Goal: Task Accomplishment & Management: Manage account settings

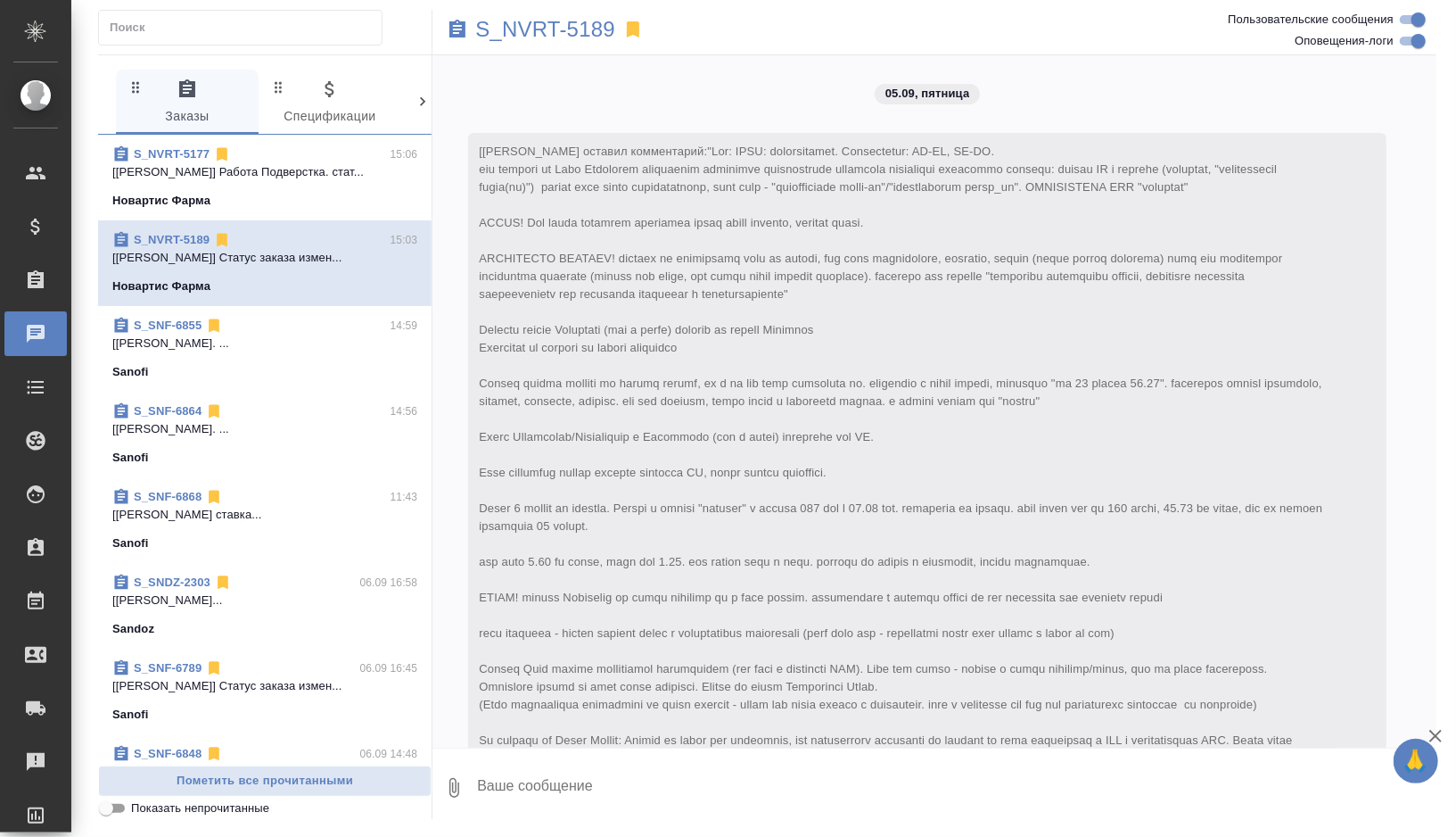
scroll to position [3591, 0]
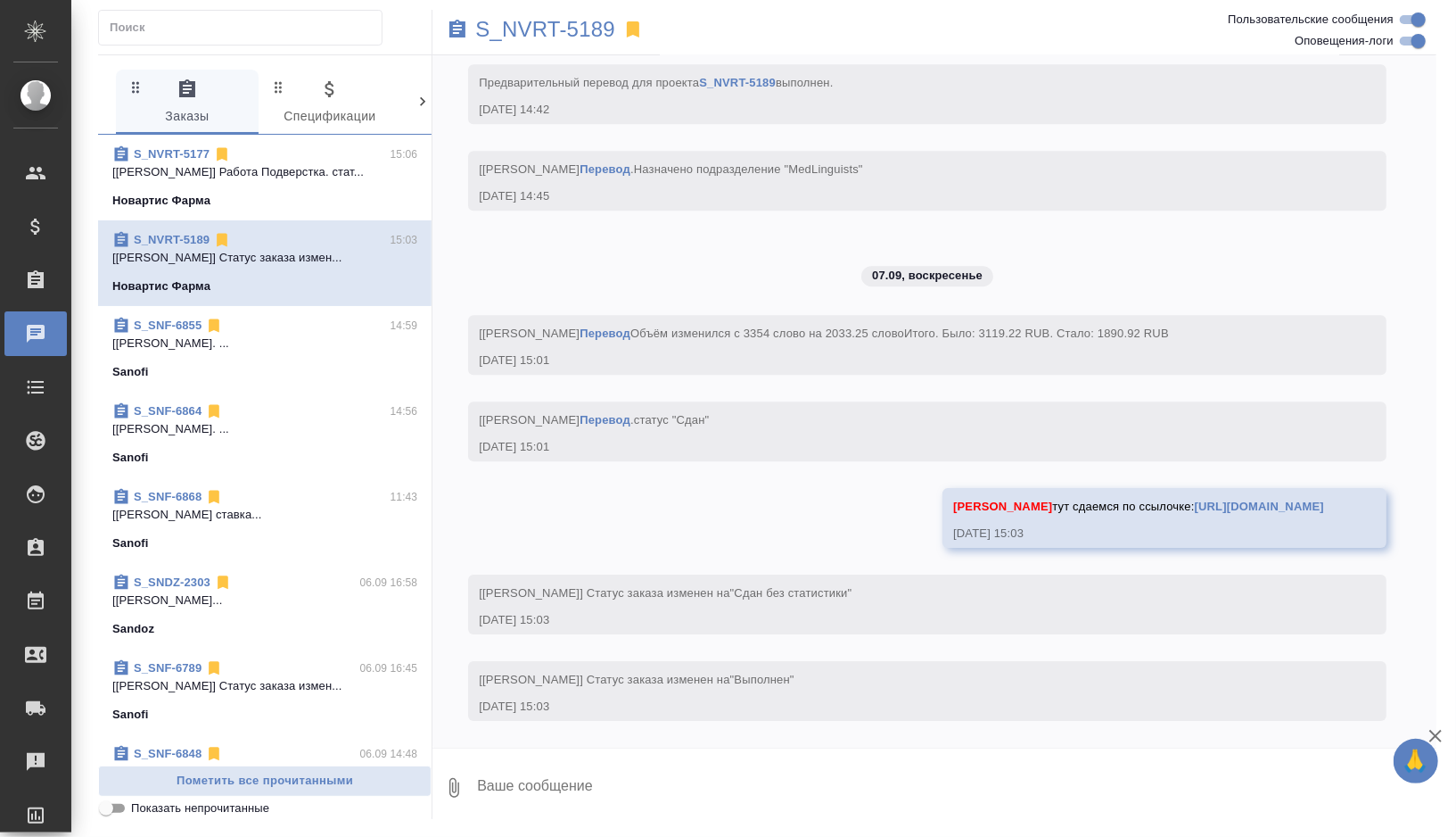
click at [251, 429] on p "[Горшкова Валентина] Работа Редактура. ..." at bounding box center [264, 429] width 305 height 18
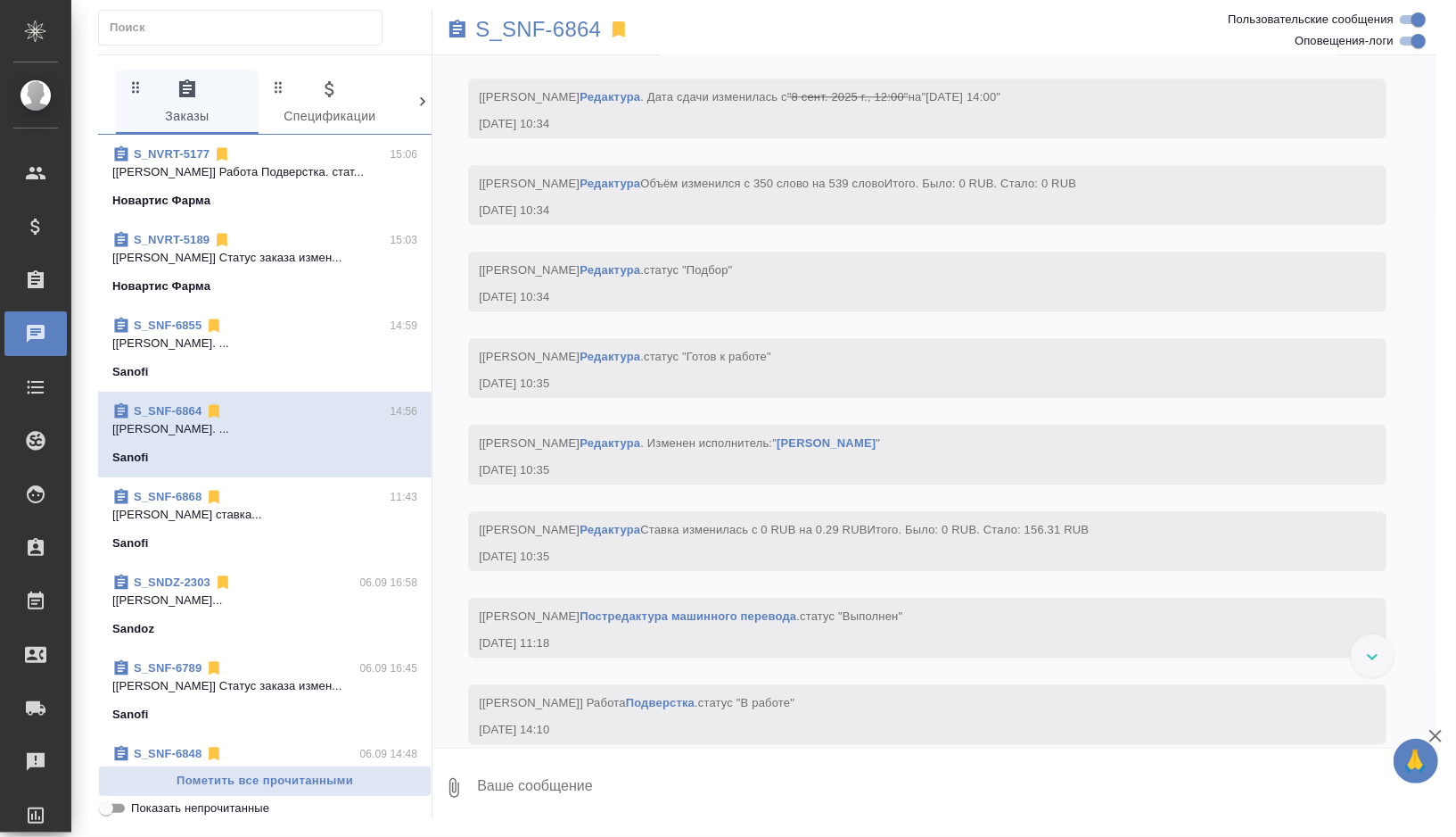
scroll to position [12513, 0]
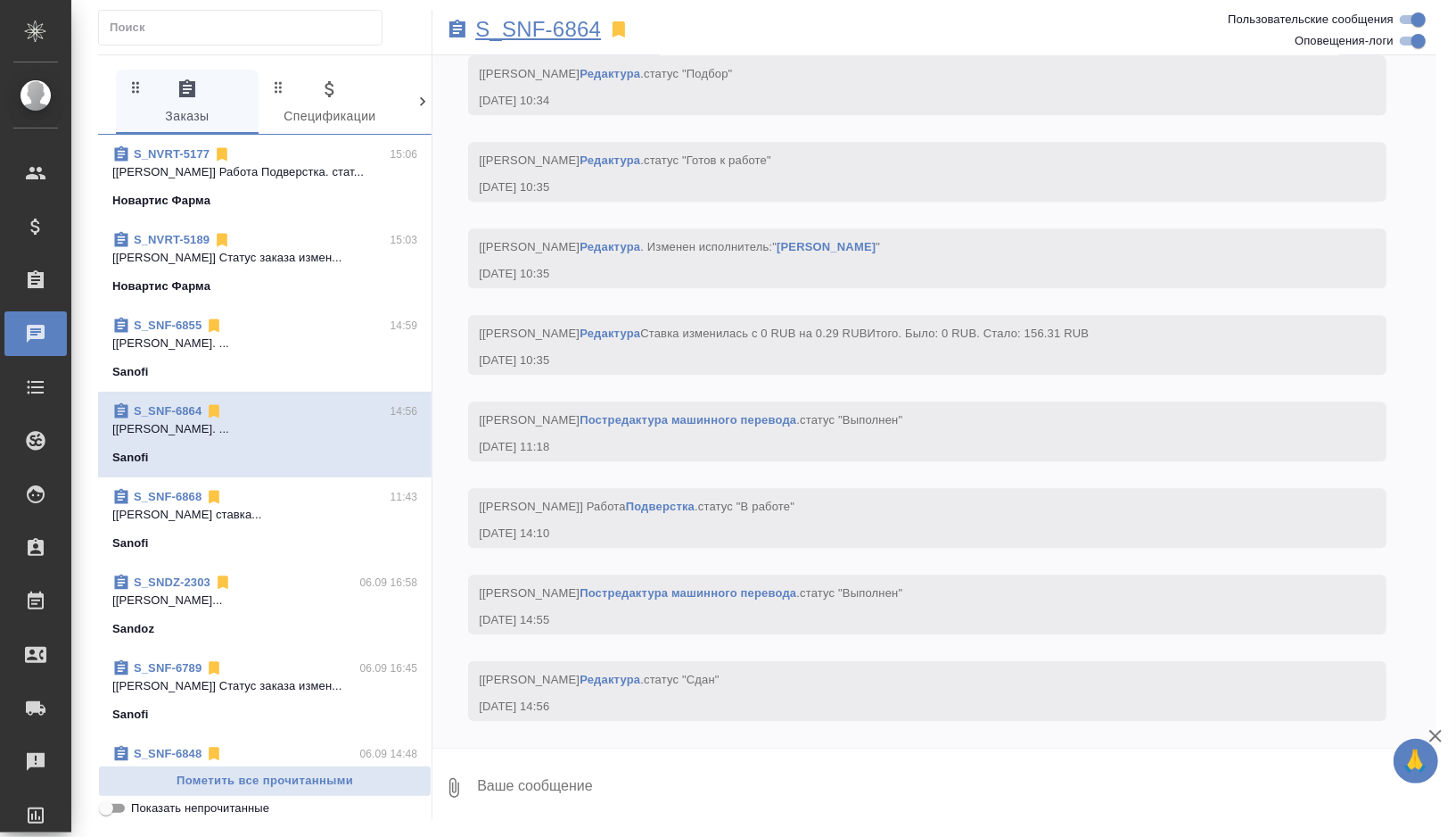
click at [544, 36] on p "S_SNF-6864" at bounding box center [537, 29] width 126 height 18
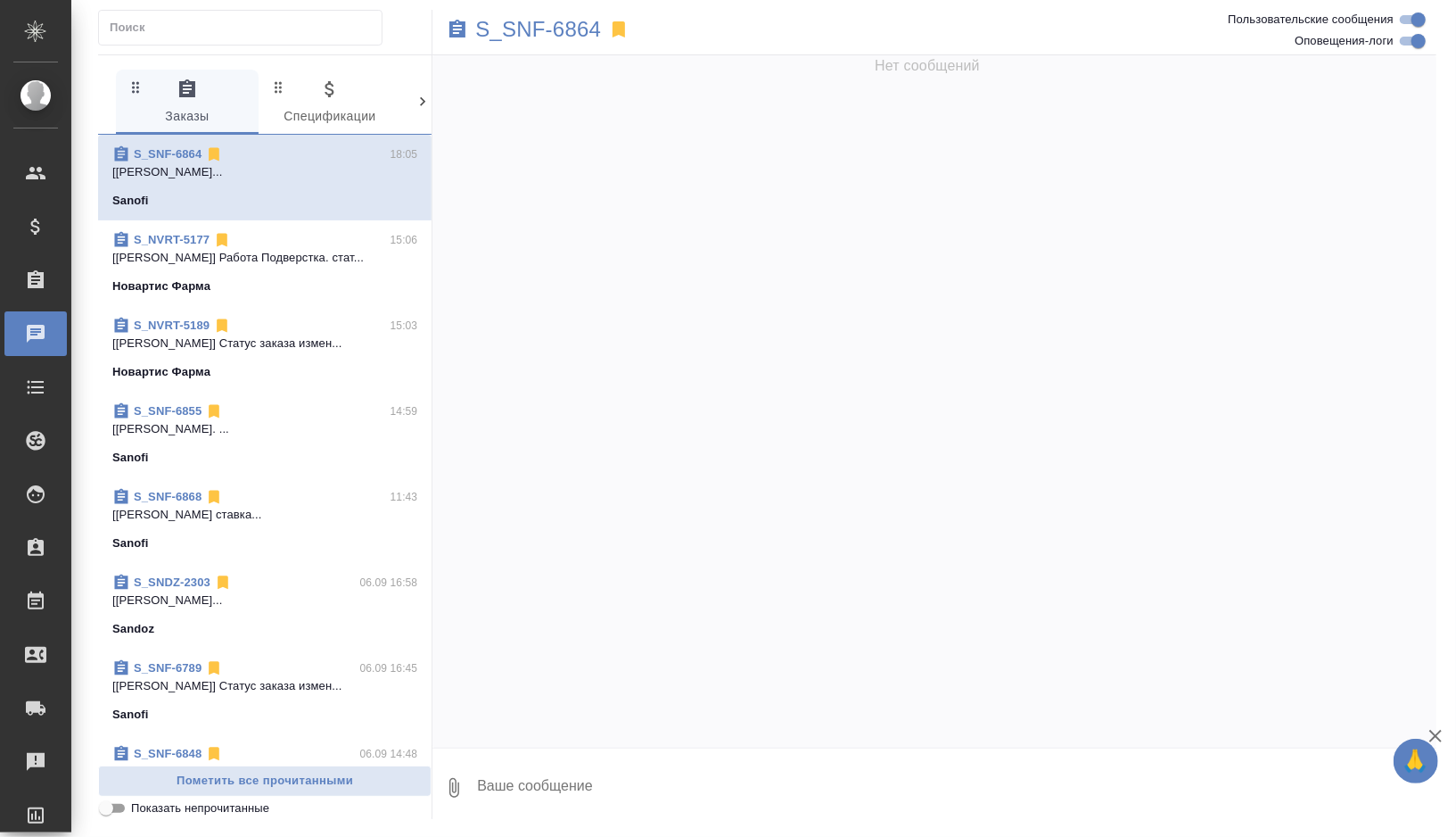
scroll to position [0, 0]
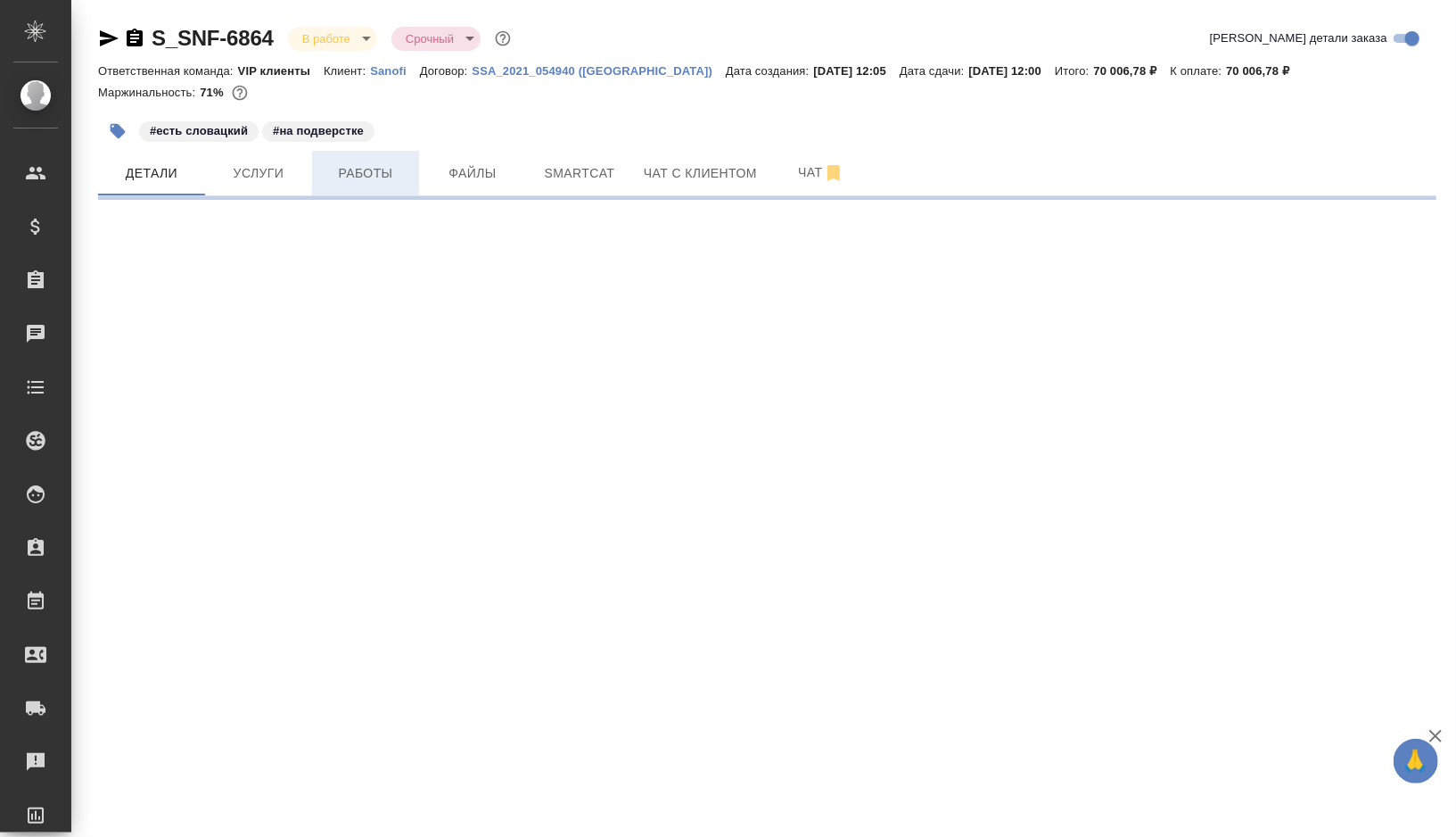
click at [359, 179] on span "Работы" at bounding box center [365, 174] width 86 height 23
select select "RU"
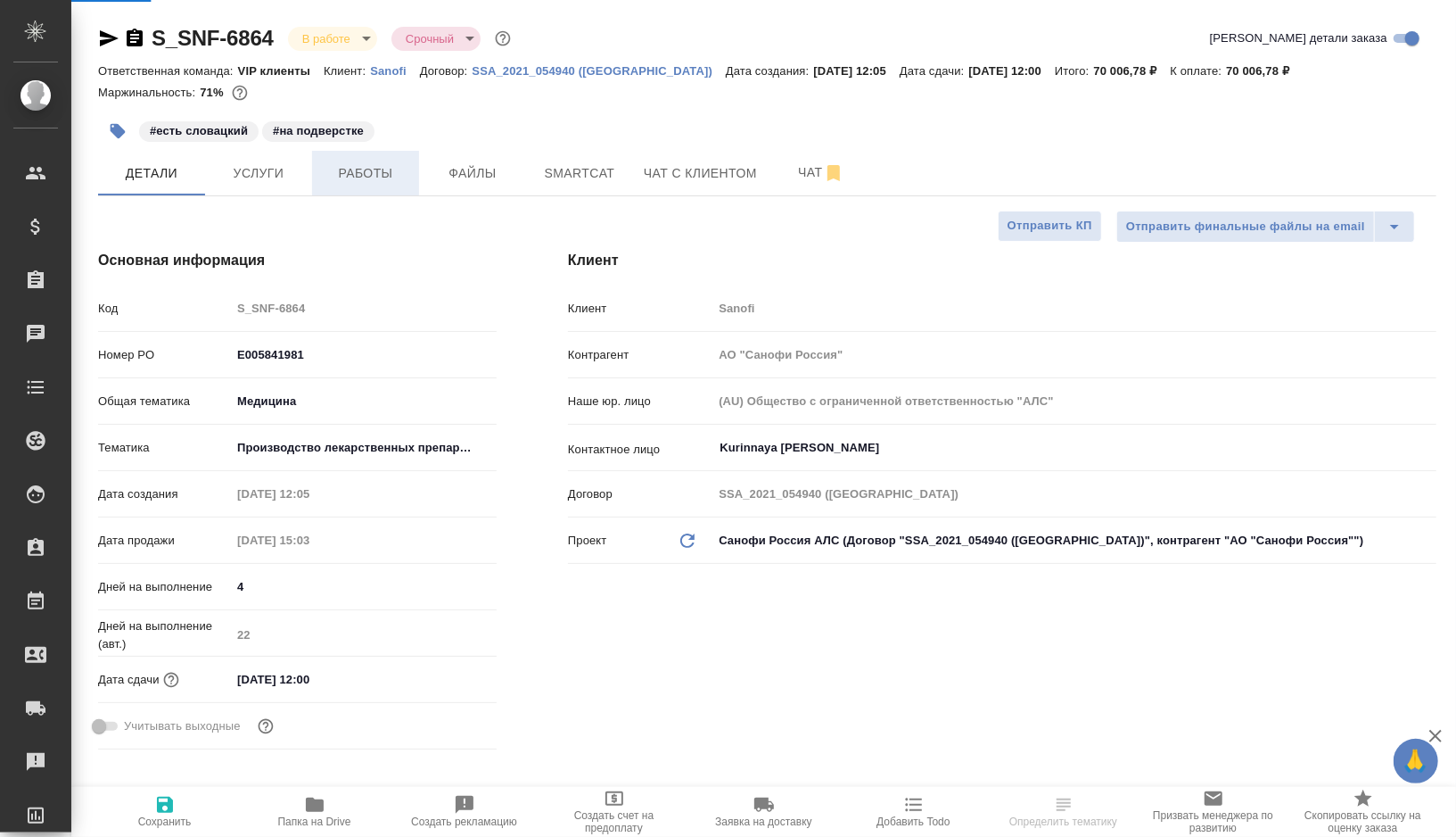
type textarea "x"
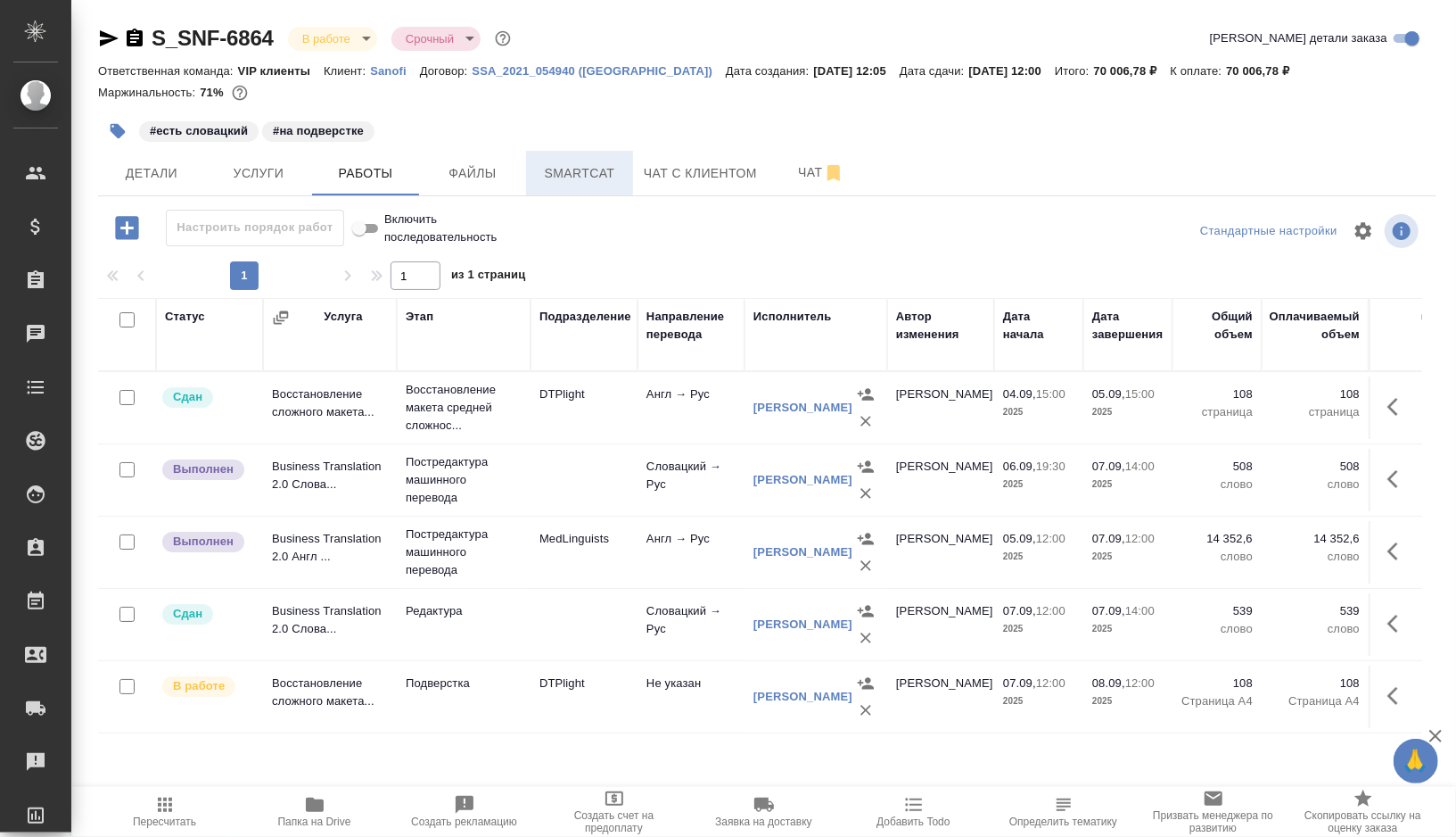
click at [583, 172] on span "Smartcat" at bounding box center [580, 174] width 86 height 23
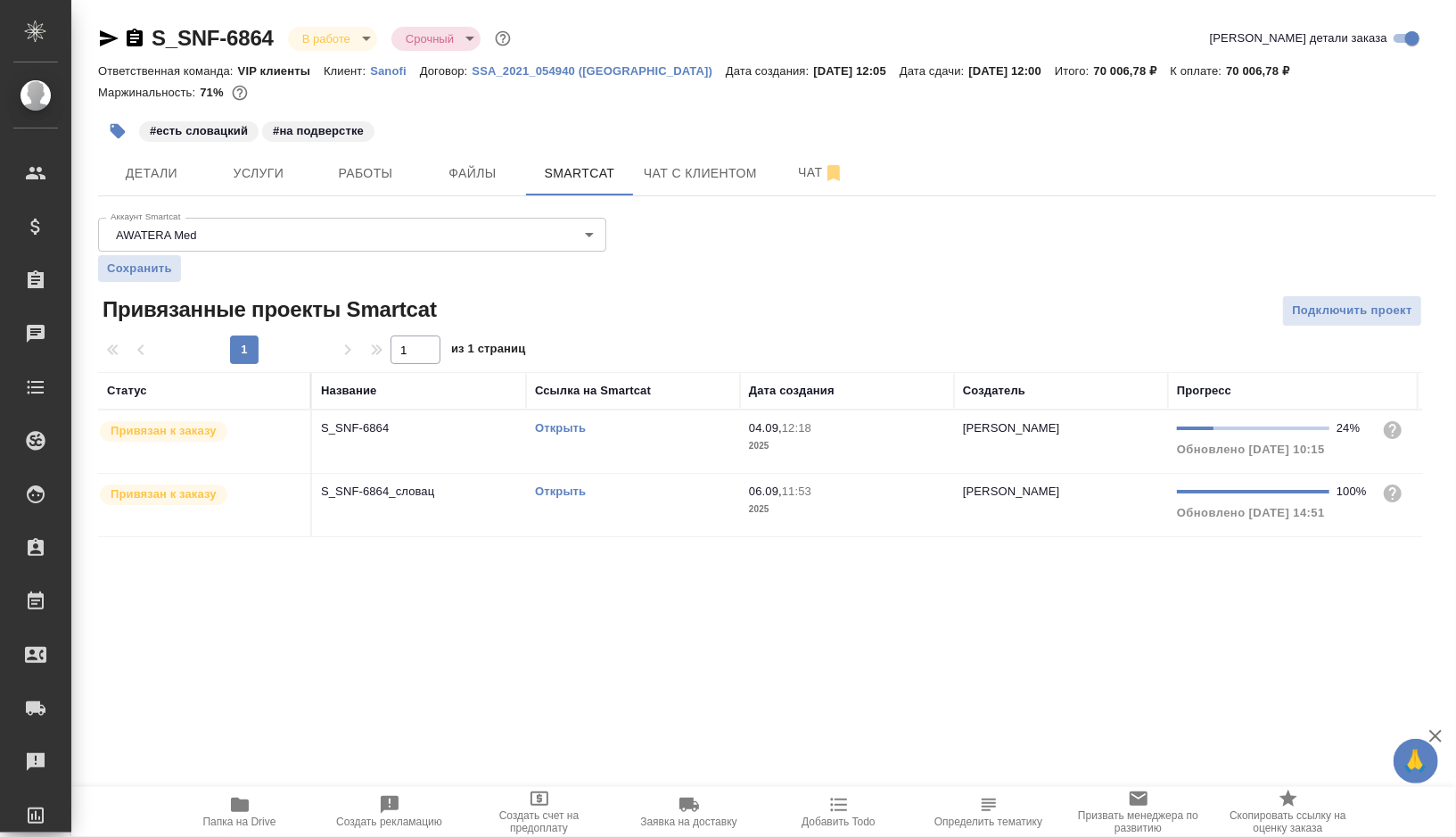
click at [654, 428] on div "Открыть" at bounding box center [634, 428] width 196 height 18
click at [381, 164] on span "Работы" at bounding box center [365, 174] width 86 height 23
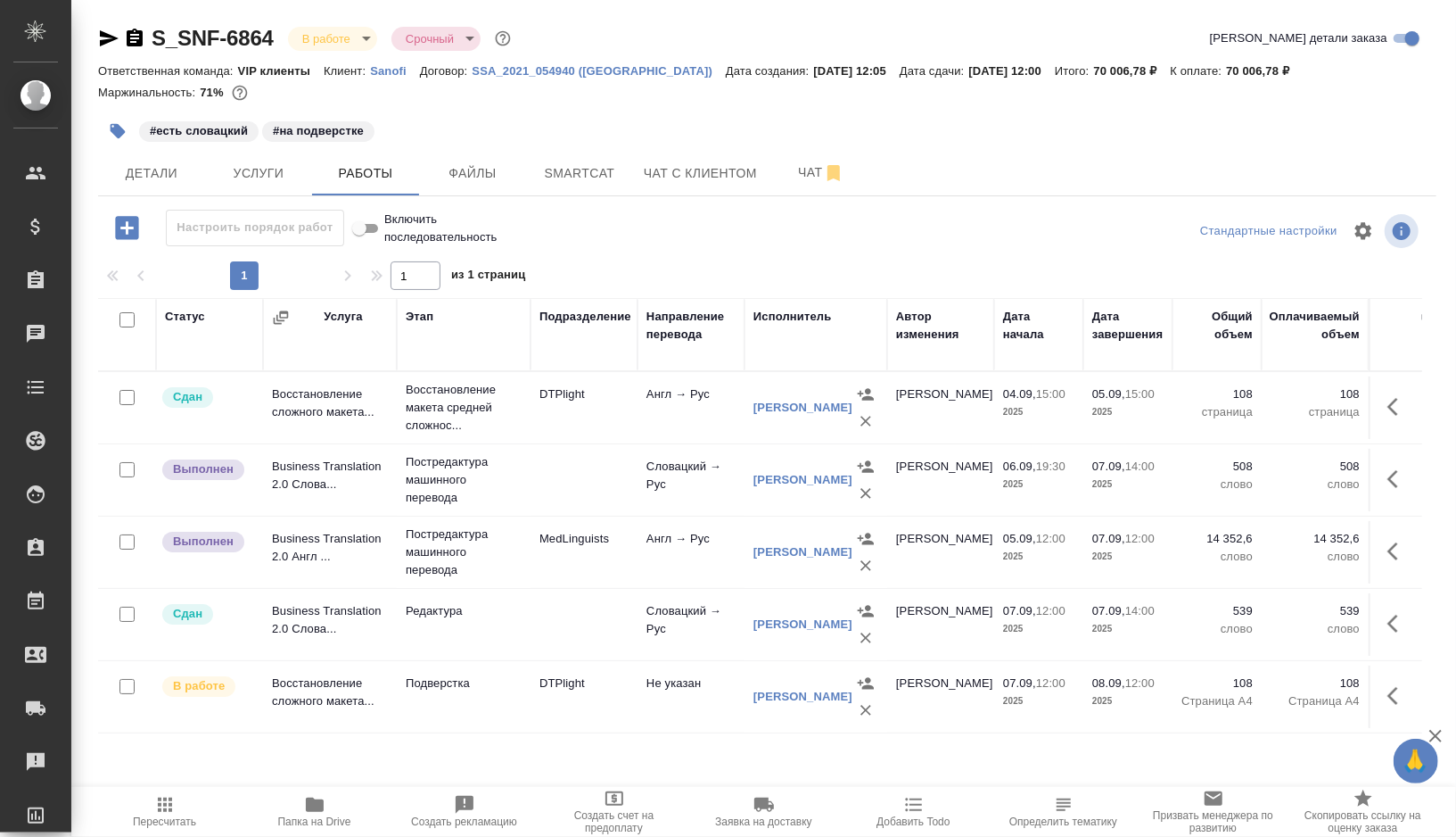
click at [177, 809] on span "Пересчитать" at bounding box center [165, 811] width 128 height 34
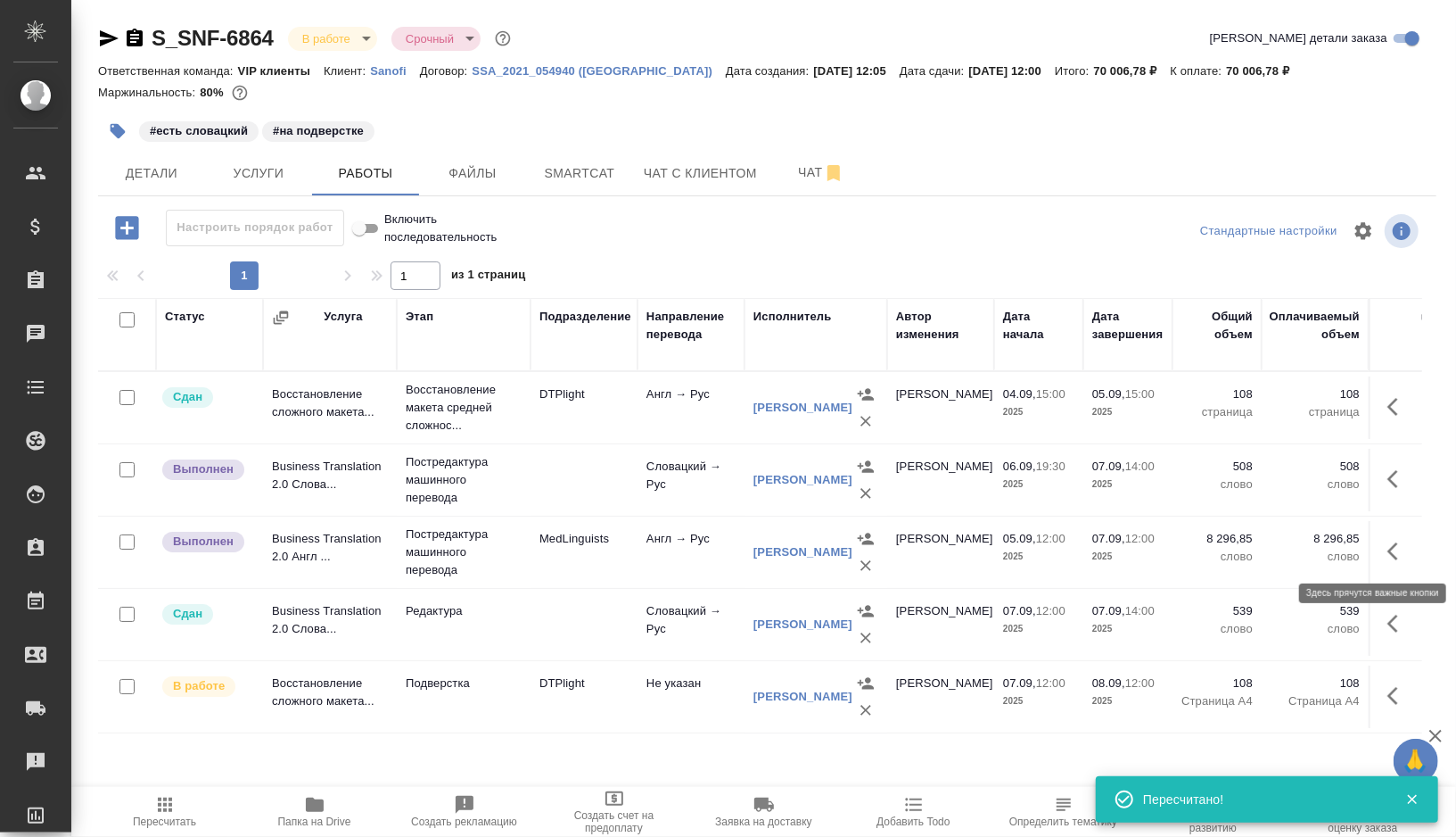
click at [1397, 540] on icon "button" at bounding box center [1398, 551] width 22 height 22
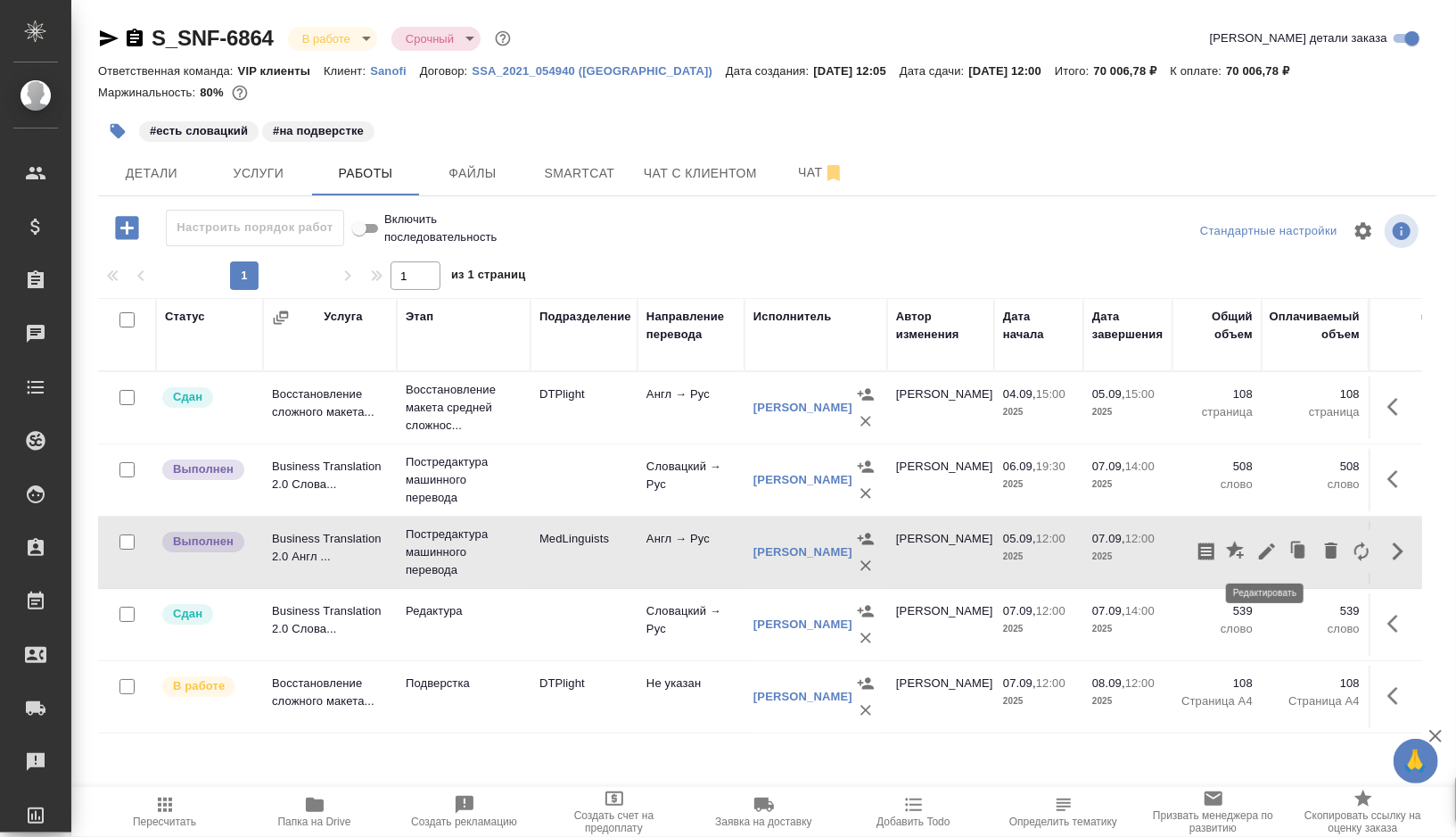
click at [1267, 552] on icon "button" at bounding box center [1267, 551] width 16 height 16
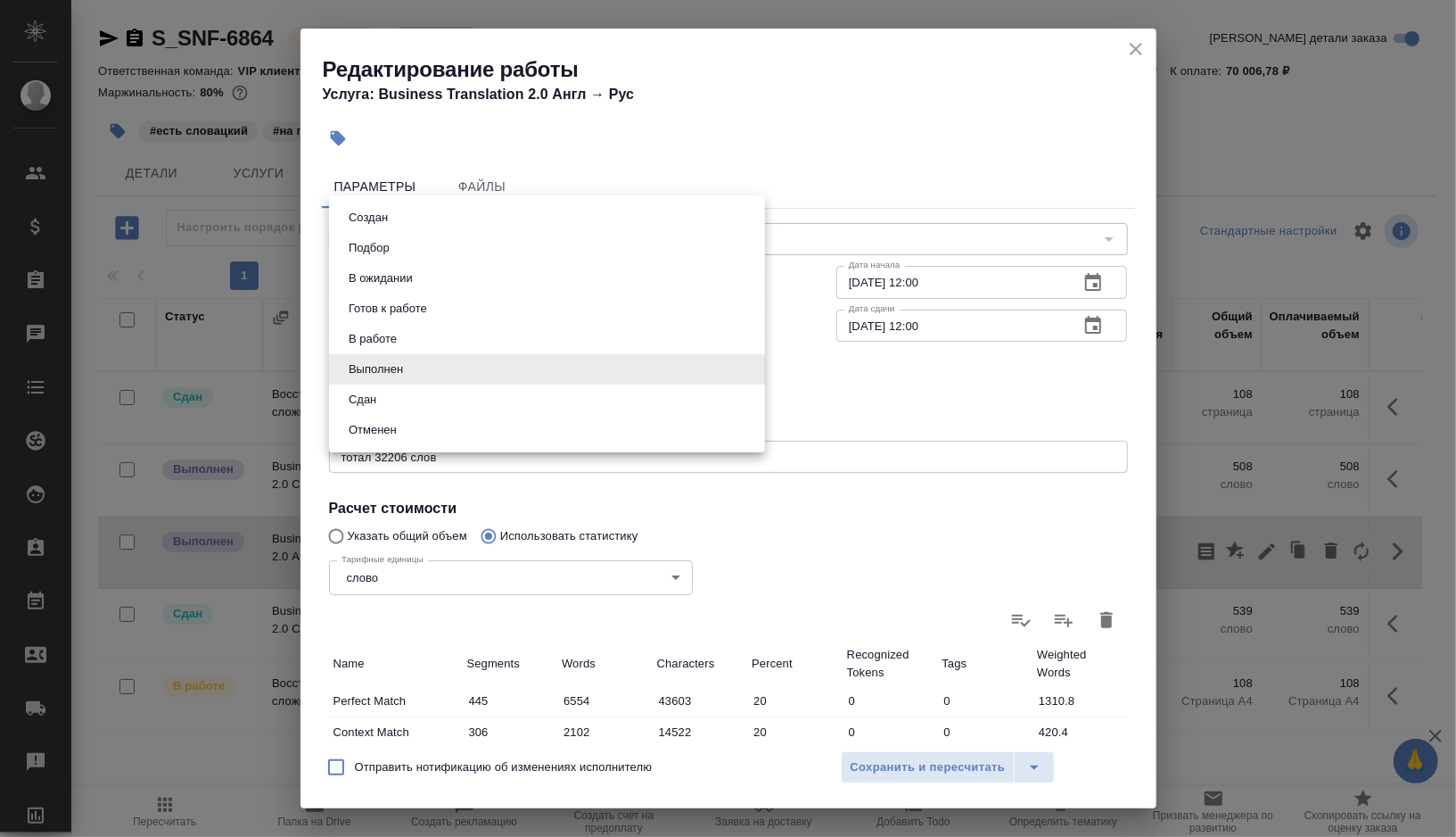
click at [723, 369] on body "🙏 .cls-1 fill:#fff; AWATERA Gorshkova Valentina Клиенты Спецификации Заказы 0 Ч…" at bounding box center [728, 418] width 1456 height 837
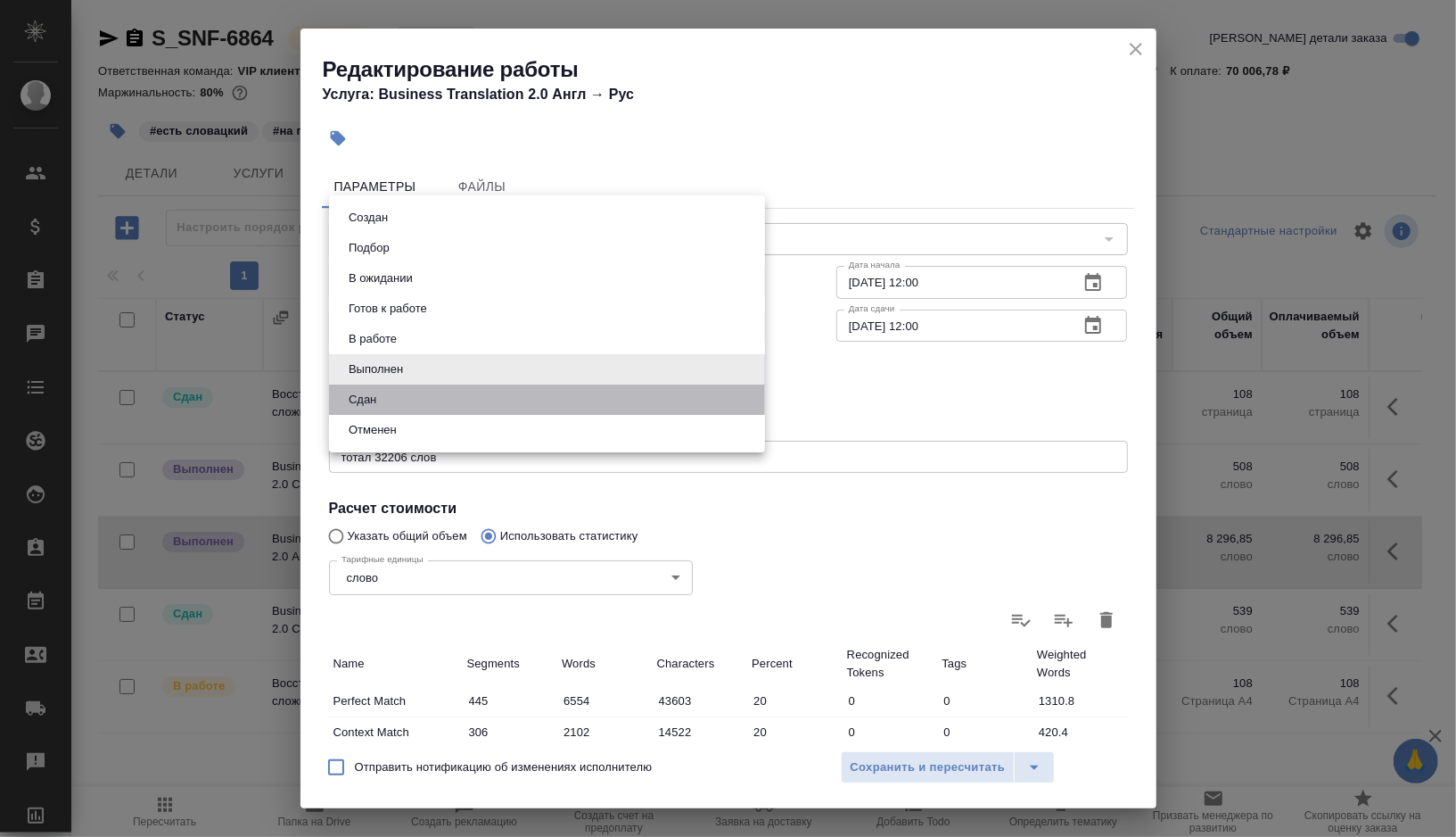
click at [418, 400] on li "Сдан" at bounding box center [548, 400] width 436 height 30
type input "closed"
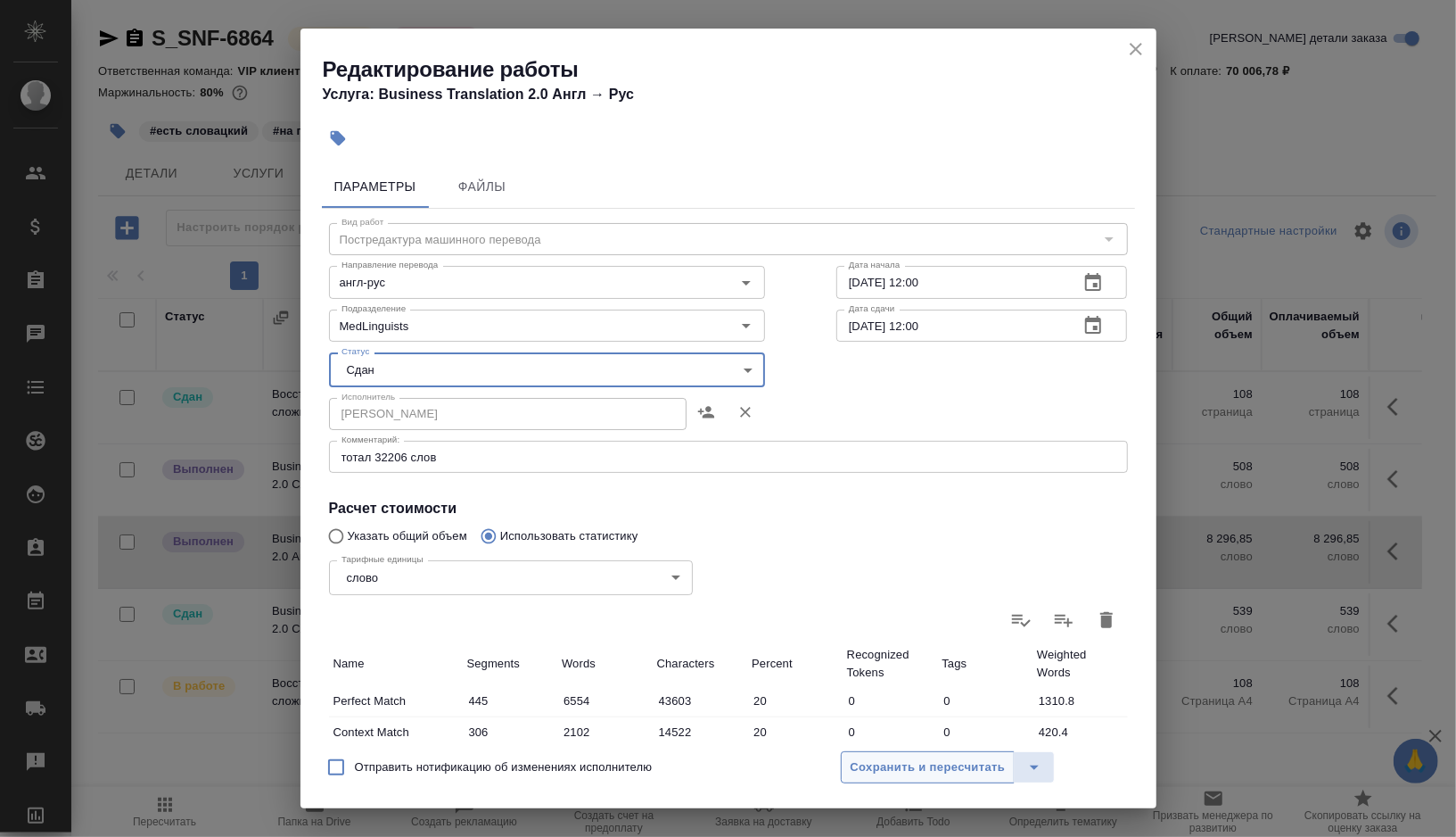
click at [906, 771] on span "Сохранить и пересчитать" at bounding box center [928, 768] width 155 height 21
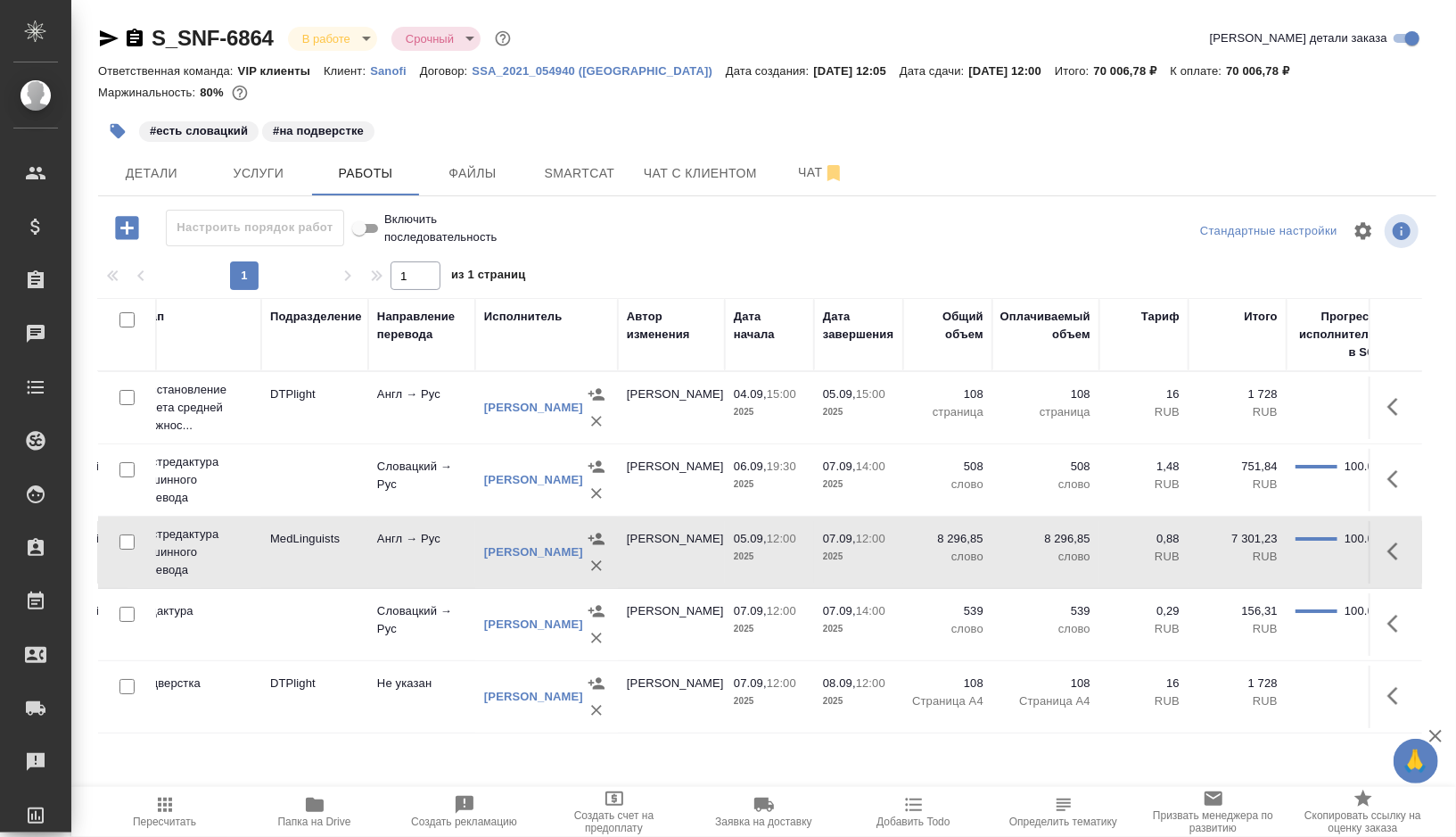
scroll to position [0, 326]
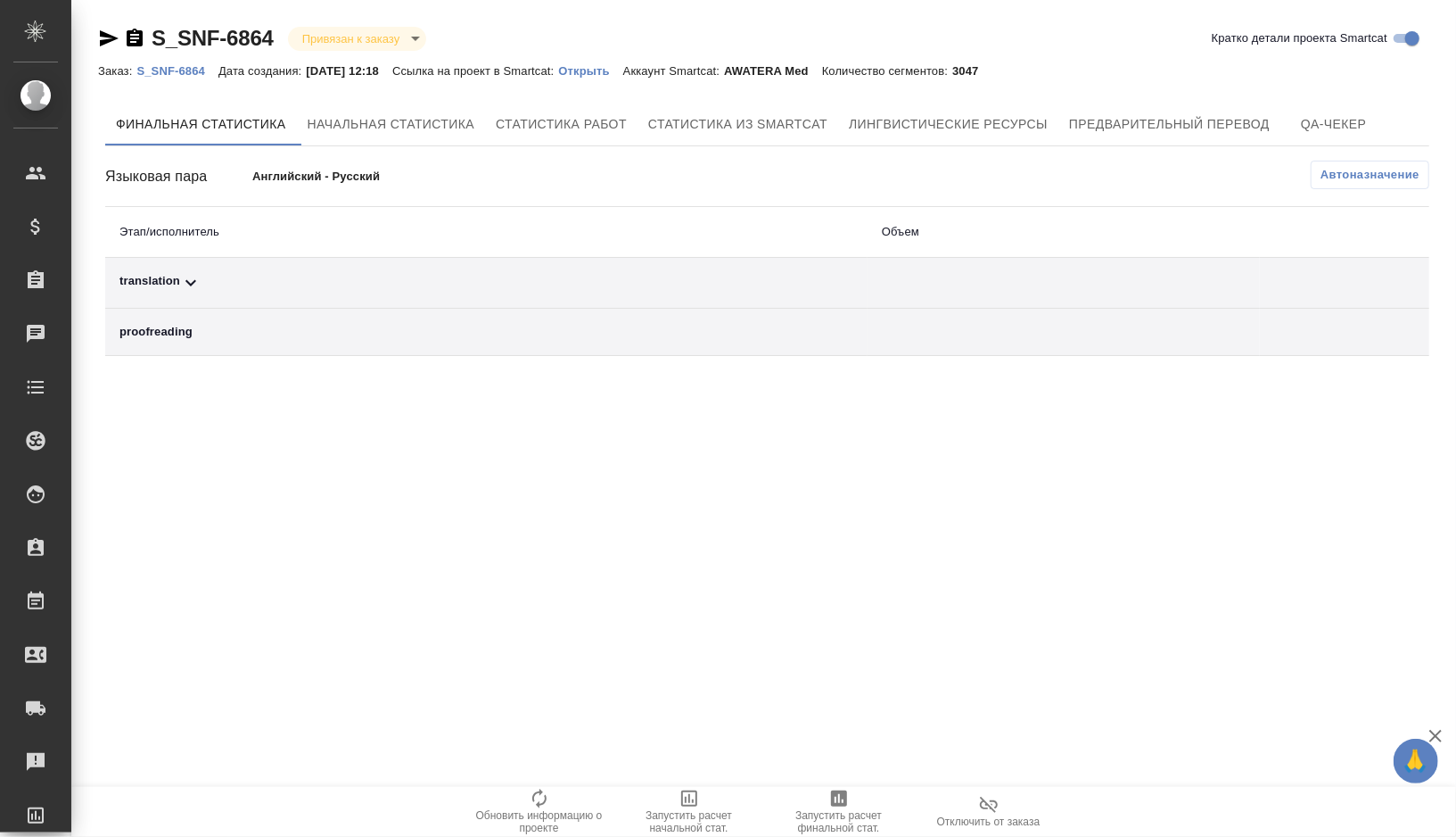
click at [262, 277] on div "translation" at bounding box center [486, 282] width 734 height 22
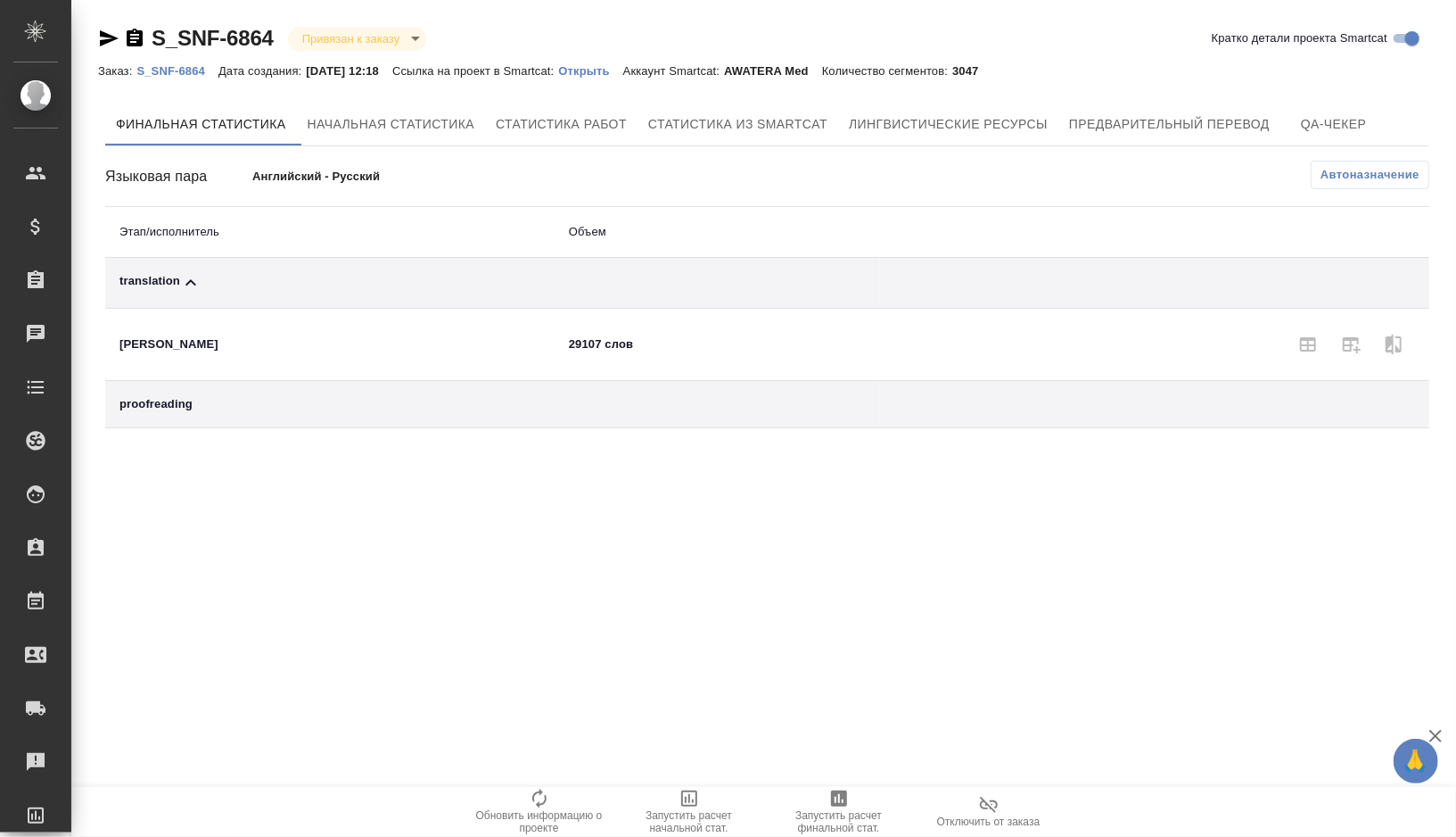
click at [1376, 177] on span "Автоназначение" at bounding box center [1370, 175] width 99 height 18
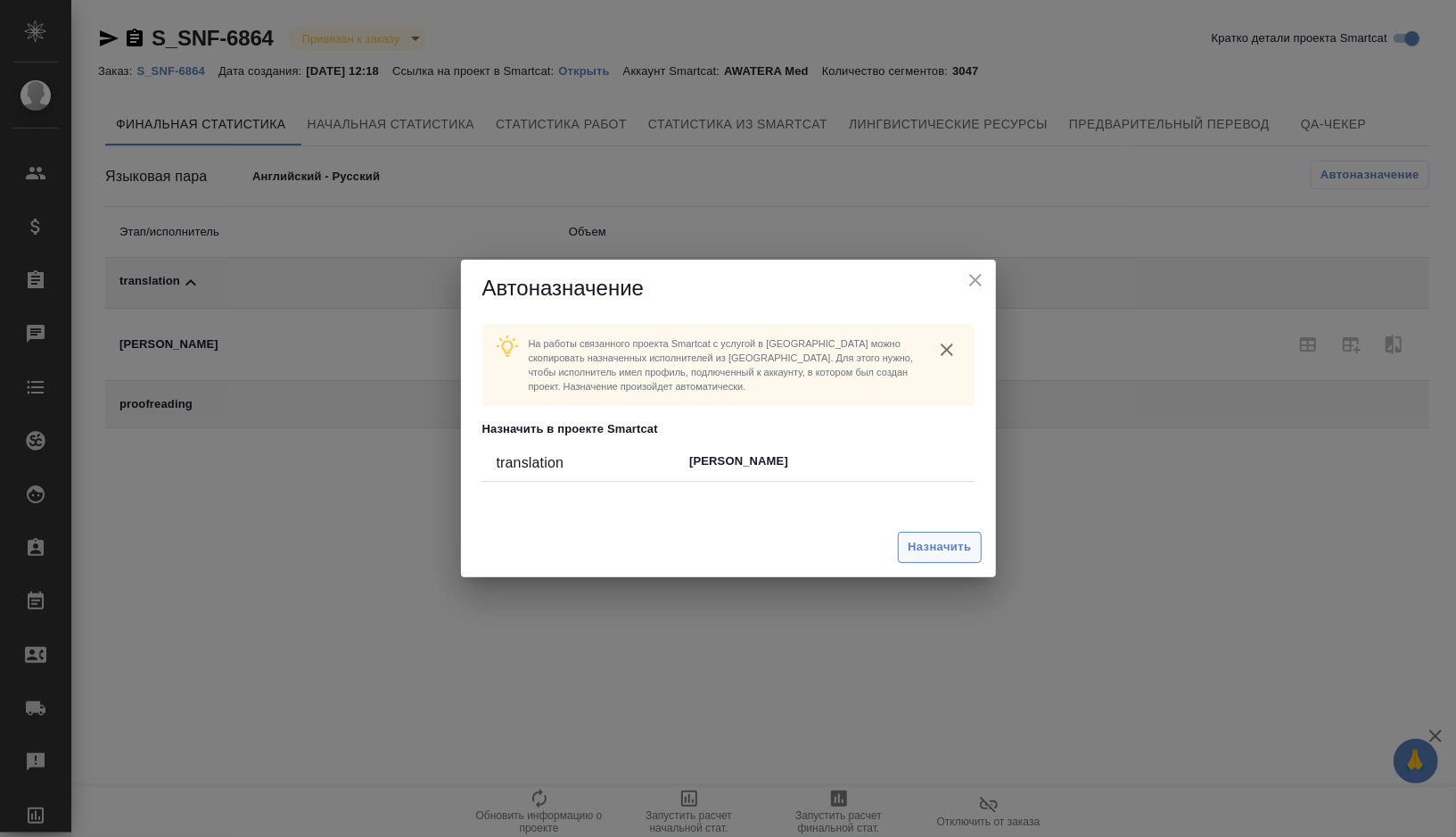
click at [951, 557] on button "Назначить" at bounding box center [940, 547] width 83 height 31
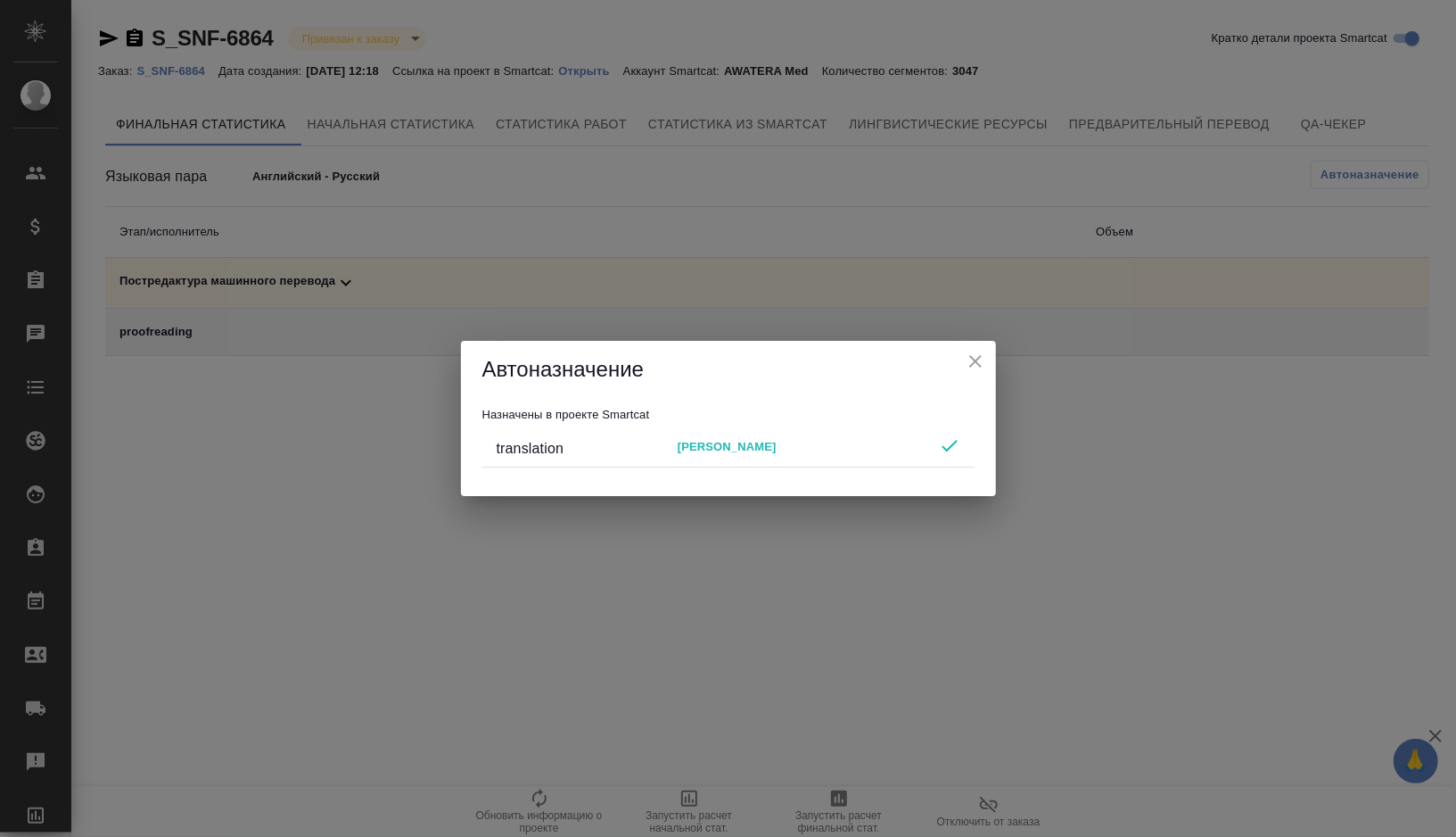
click at [974, 366] on icon "close" at bounding box center [975, 361] width 22 height 22
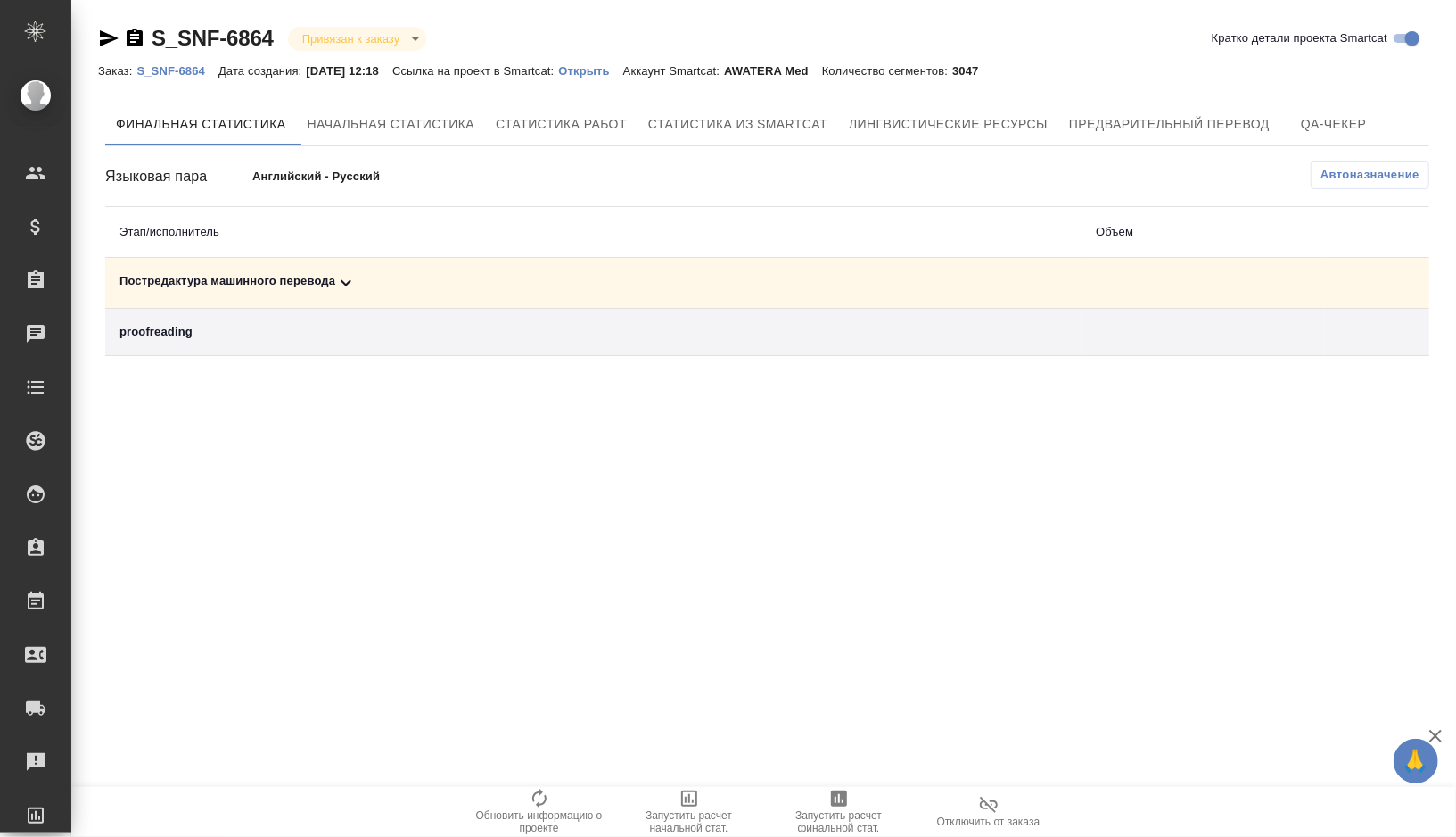
click at [402, 282] on div "Постредактура машинного перевода" at bounding box center [594, 282] width 948 height 22
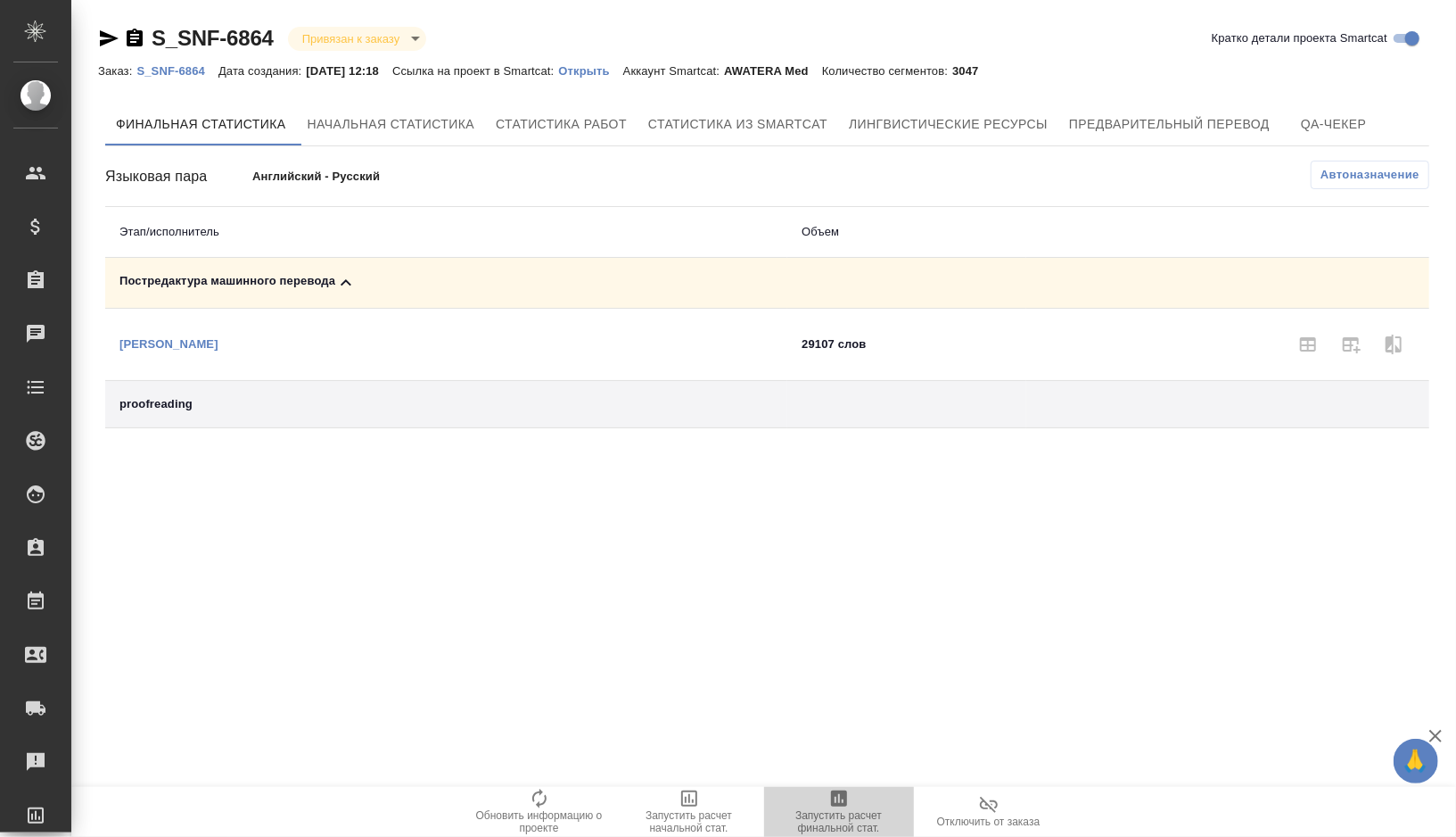
click at [834, 828] on span "Запустить расчет финальной стат." at bounding box center [839, 822] width 128 height 25
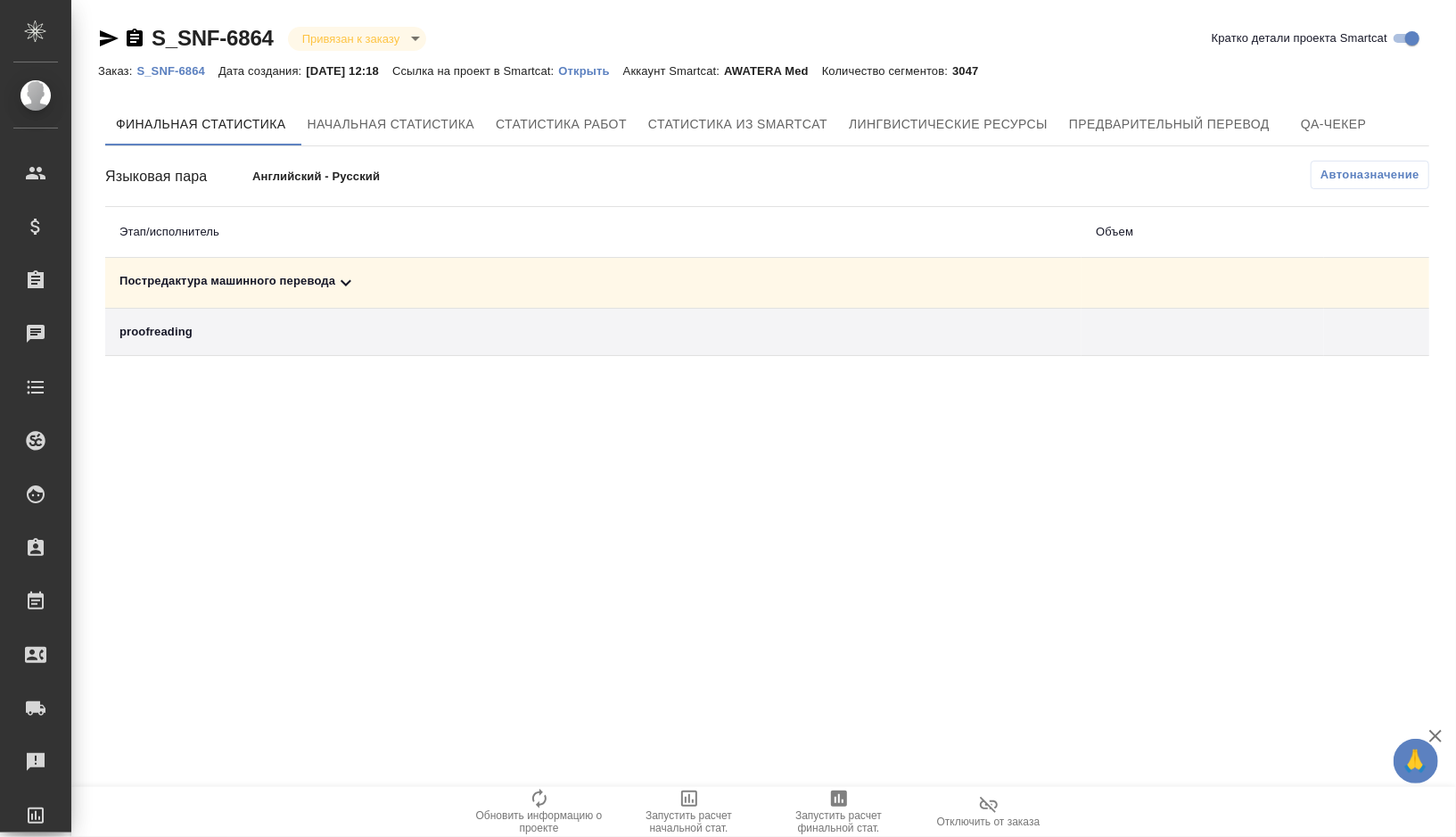
click at [379, 278] on div "Постредактура машинного перевода" at bounding box center [594, 282] width 948 height 22
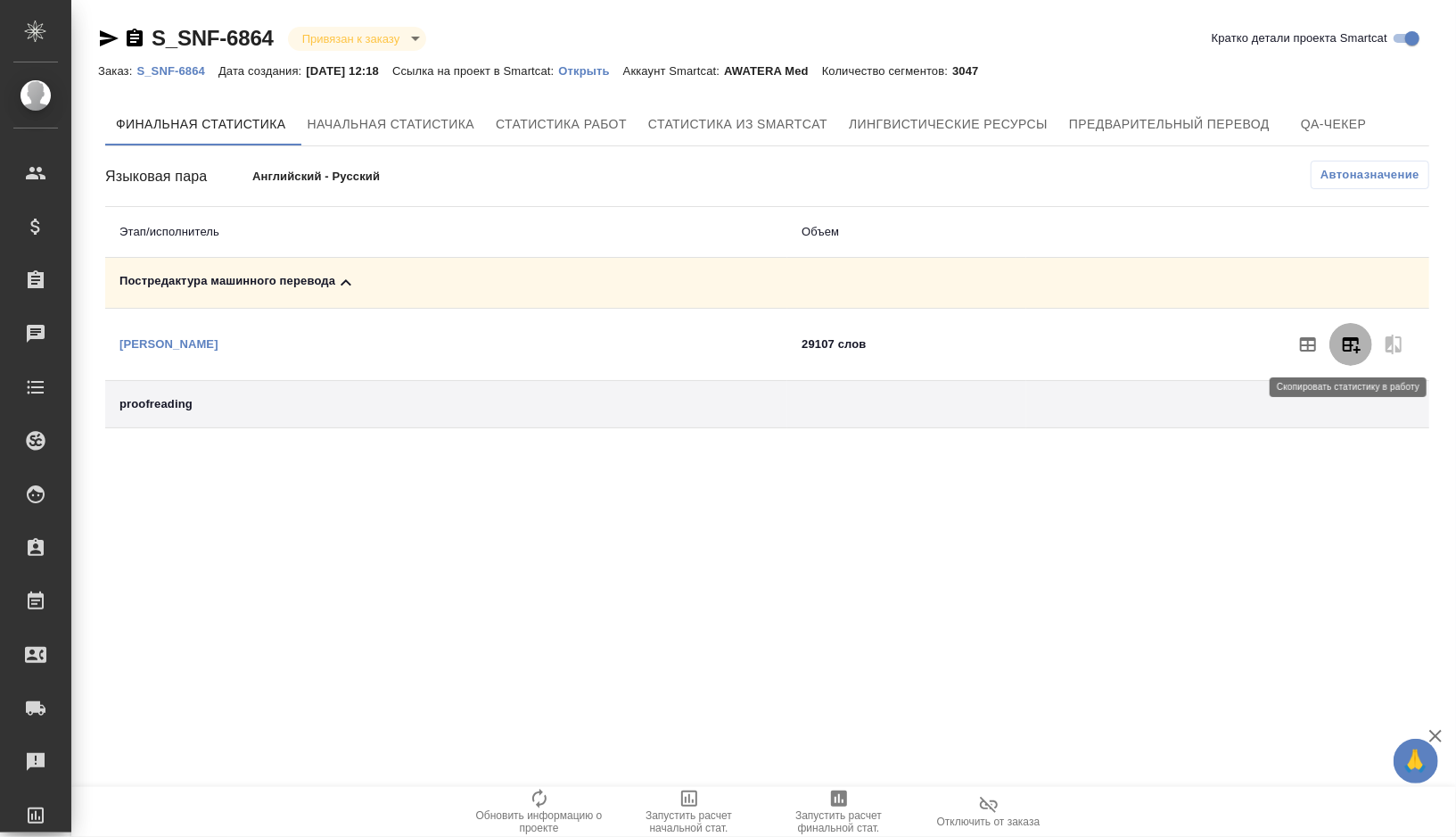
click at [1343, 351] on icon "button" at bounding box center [1351, 344] width 22 height 22
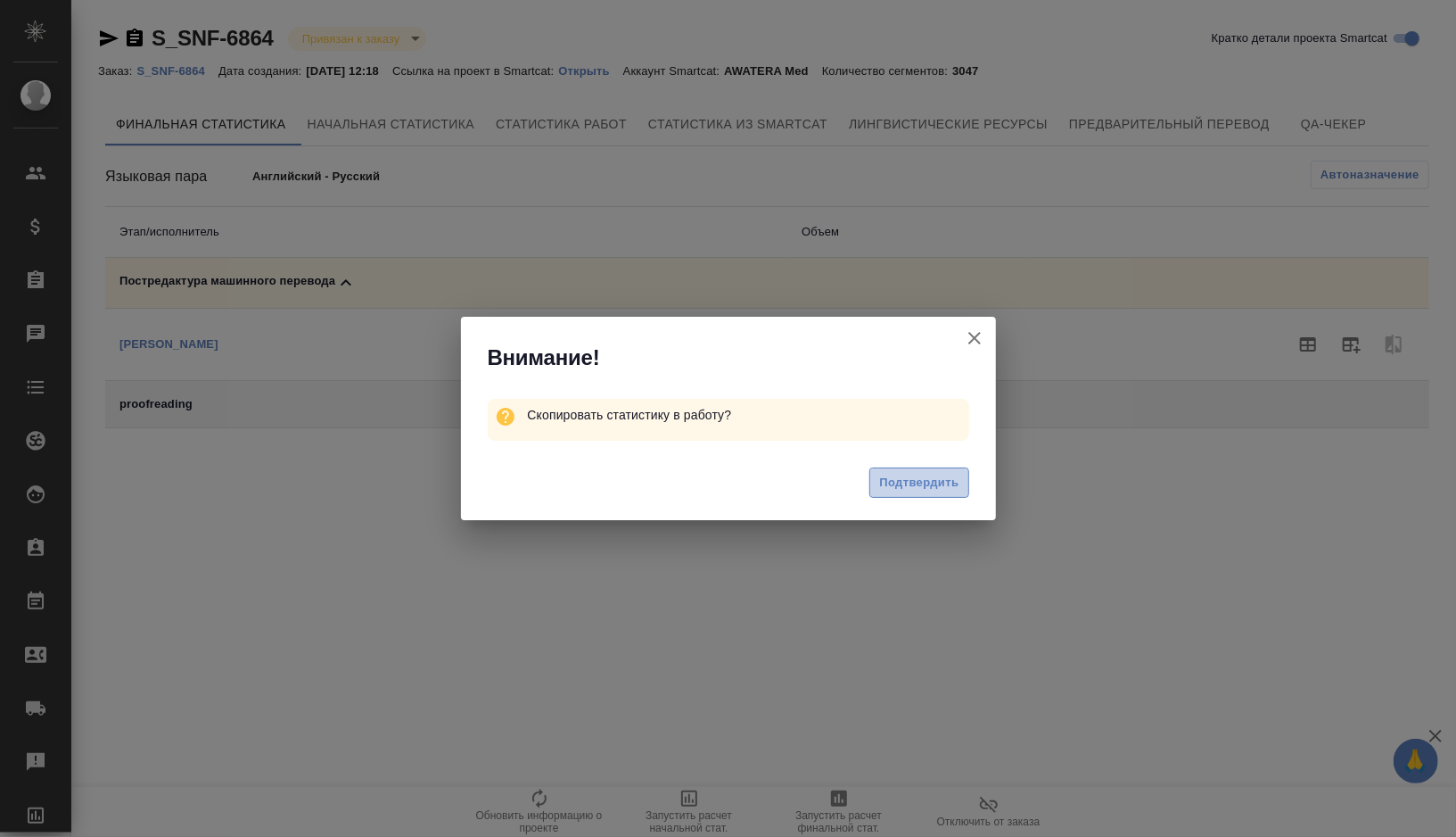
click at [904, 482] on span "Подтвердить" at bounding box center [919, 484] width 79 height 21
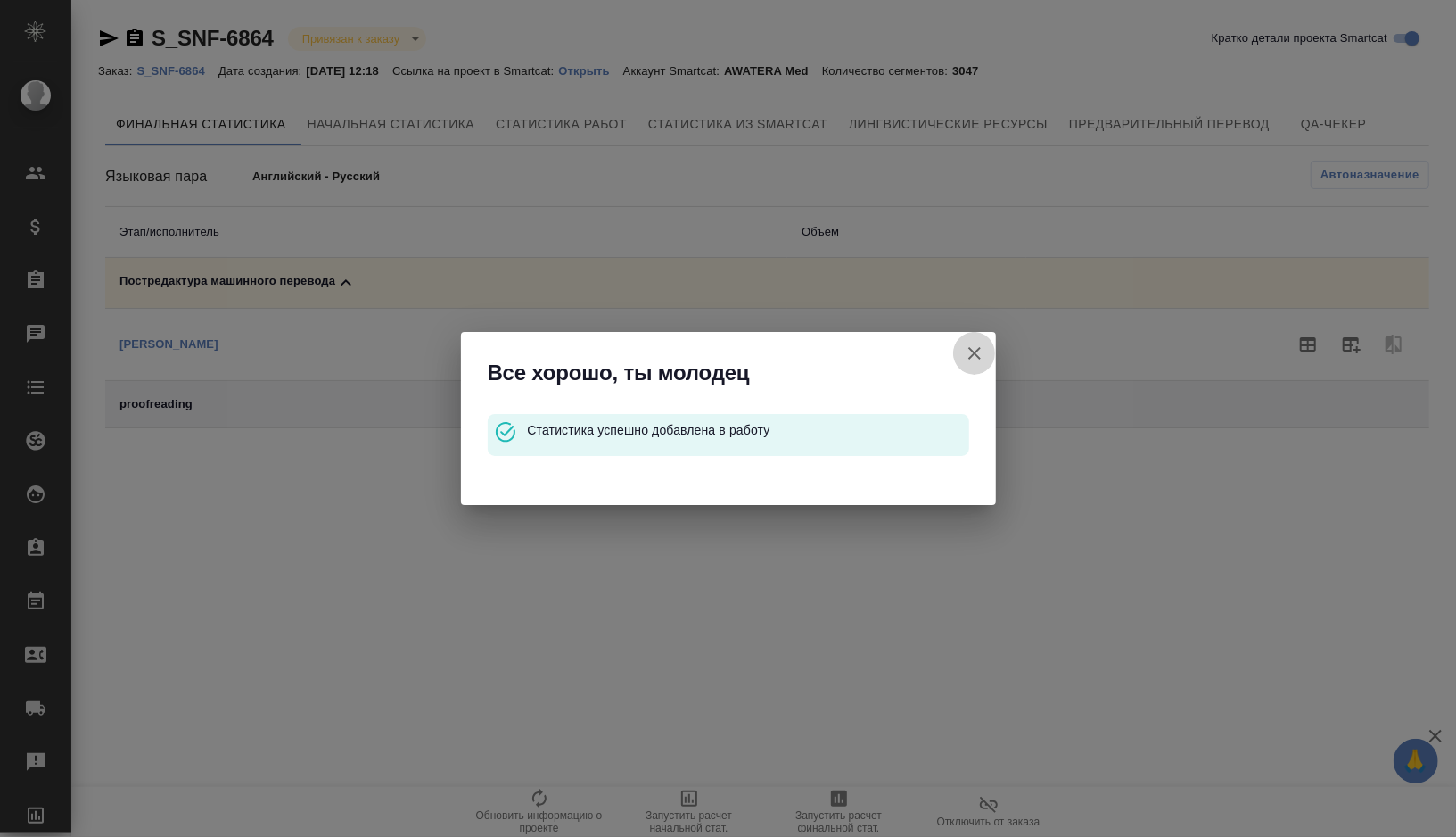
click at [985, 350] on icon "button" at bounding box center [974, 353] width 22 height 22
